Goal: Download file/media

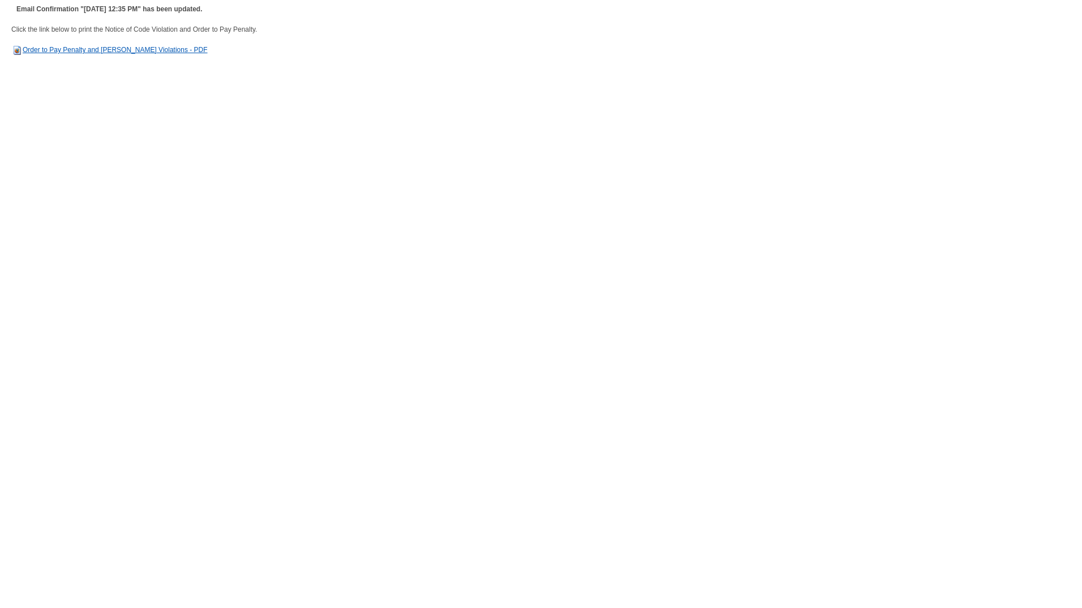
click at [63, 46] on link "Order to Pay Penalty and [PERSON_NAME] Violations - PDF" at bounding box center [109, 50] width 196 height 8
click at [128, 44] on td "Click the link below to print the Notice of Code Violation and Order to Pay Pen…" at bounding box center [540, 44] width 1059 height 41
click at [126, 49] on link "Order to Pay Penalty and [PERSON_NAME] Violations - PDF" at bounding box center [109, 50] width 196 height 8
